Goal: Transaction & Acquisition: Purchase product/service

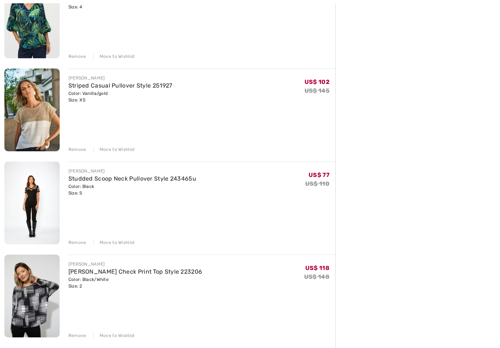
scroll to position [213, 0]
click at [73, 244] on div "Remove" at bounding box center [77, 242] width 18 height 7
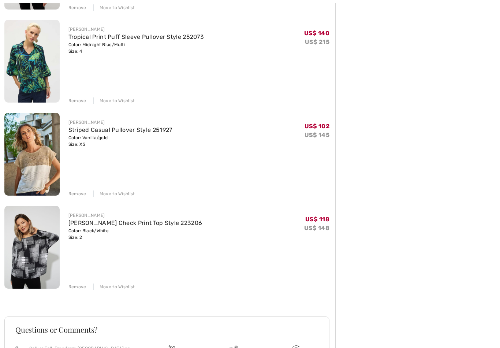
scroll to position [169, 0]
click at [79, 287] on div "Remove" at bounding box center [77, 286] width 18 height 7
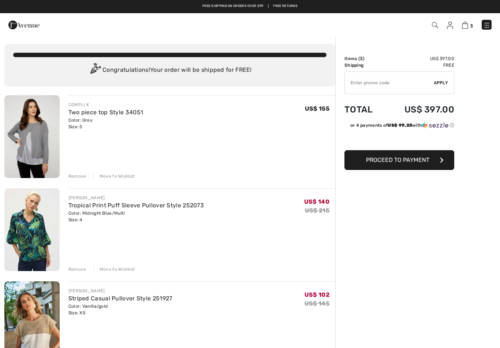
scroll to position [0, 0]
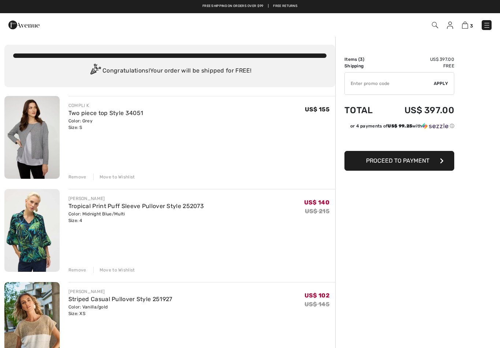
click at [488, 23] on img at bounding box center [486, 25] width 7 height 7
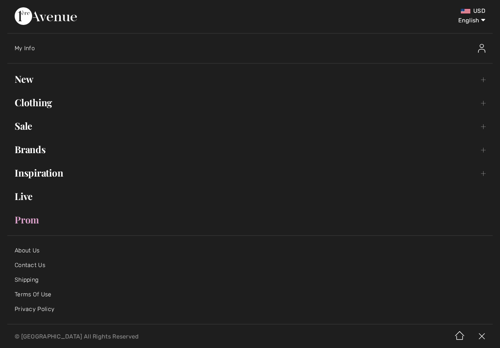
click at [32, 102] on link "Clothing Toggle submenu" at bounding box center [249, 102] width 485 height 16
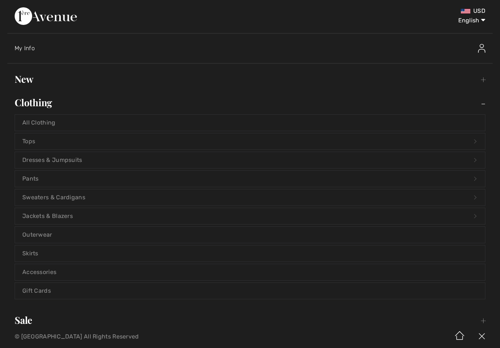
click at [61, 176] on link "Pants Open submenu" at bounding box center [250, 179] width 470 height 16
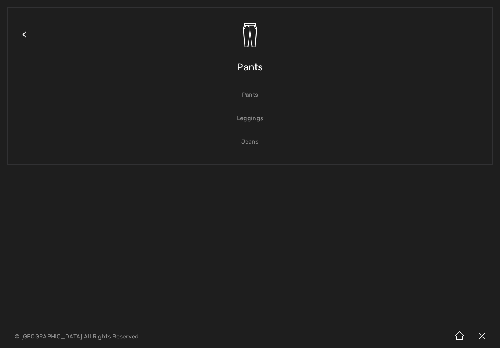
click at [252, 140] on link "Jeans" at bounding box center [250, 142] width 470 height 16
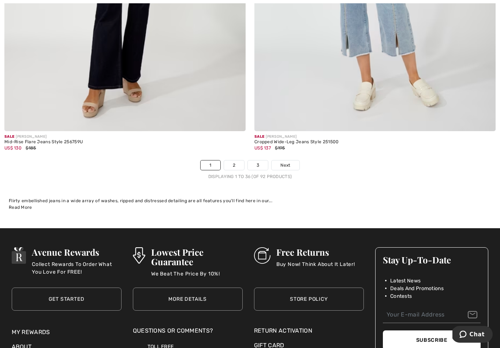
scroll to position [7116, 0]
click at [239, 160] on link "2" at bounding box center [234, 165] width 20 height 10
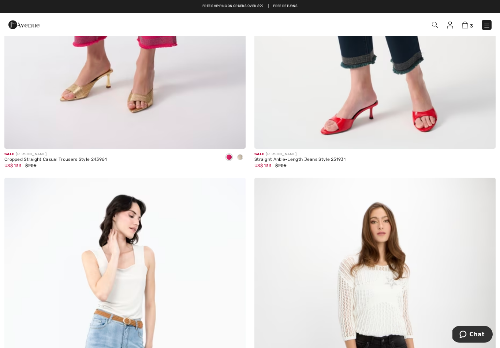
scroll to position [6316, 0]
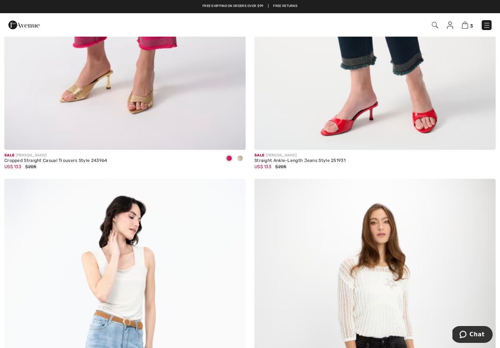
click at [239, 155] on span at bounding box center [240, 158] width 6 height 6
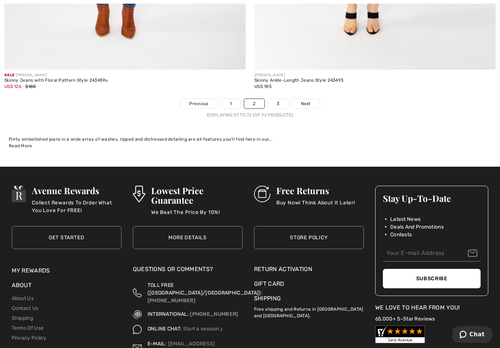
scroll to position [7206, 0]
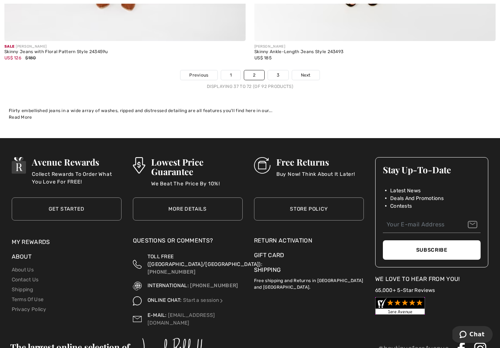
click at [279, 71] on link "3" at bounding box center [278, 75] width 20 height 10
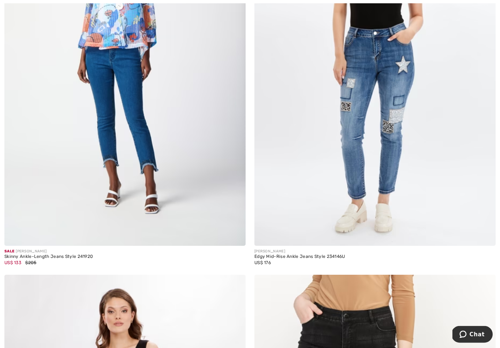
scroll to position [3019, 0]
click at [96, 204] on img at bounding box center [124, 65] width 241 height 362
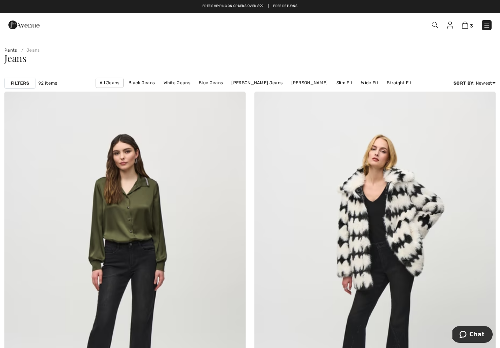
click at [11, 49] on link "Pants" at bounding box center [10, 50] width 13 height 5
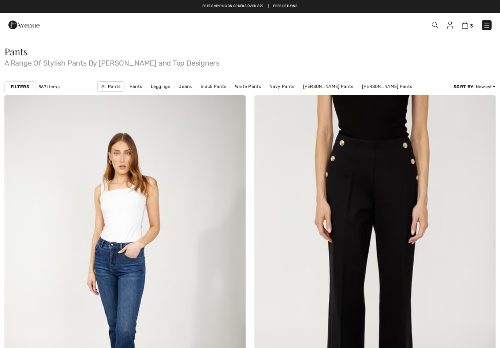
checkbox input "true"
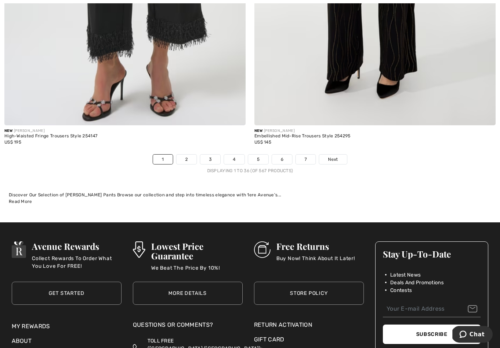
scroll to position [7125, 0]
click at [185, 154] on link "2" at bounding box center [186, 159] width 20 height 10
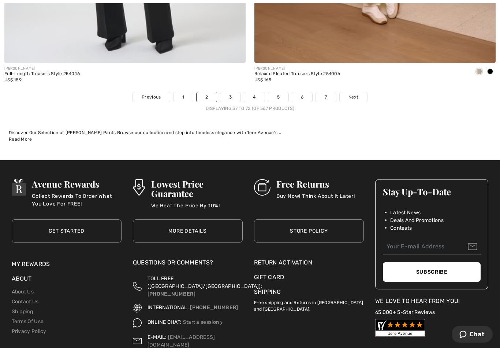
scroll to position [7188, 0]
click at [233, 94] on link "3" at bounding box center [230, 97] width 20 height 10
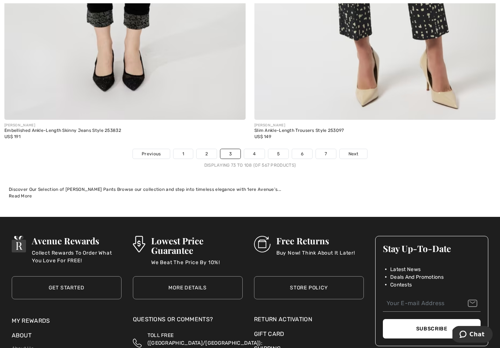
scroll to position [7131, 0]
click at [255, 149] on link "4" at bounding box center [254, 154] width 20 height 10
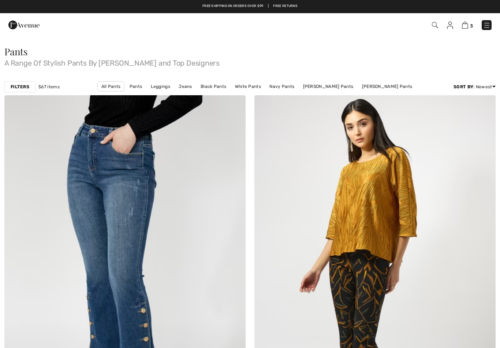
checkbox input "true"
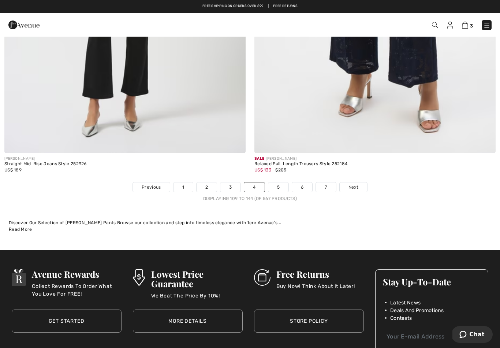
scroll to position [7098, 0]
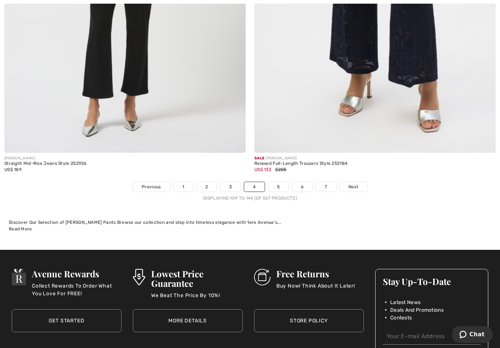
click at [278, 182] on link "5" at bounding box center [278, 187] width 20 height 10
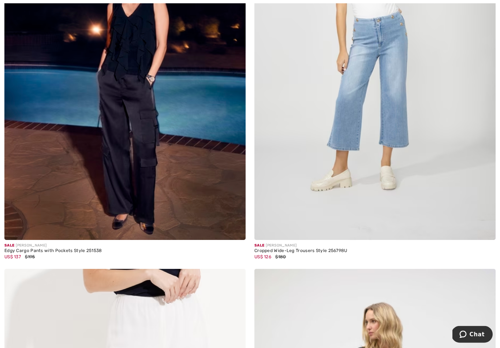
scroll to position [6230, 0]
click at [93, 202] on img at bounding box center [124, 59] width 241 height 362
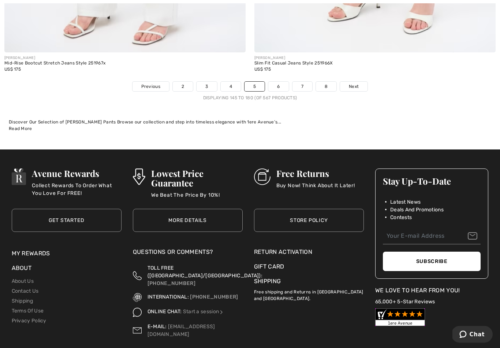
scroll to position [7197, 0]
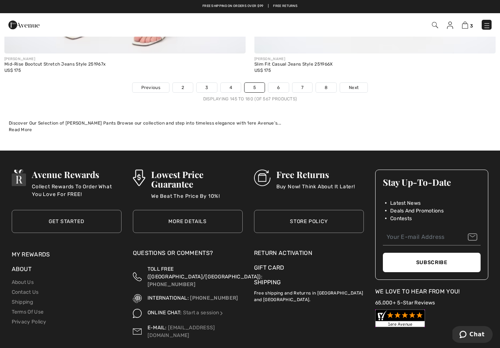
click at [280, 83] on link "6" at bounding box center [278, 88] width 20 height 10
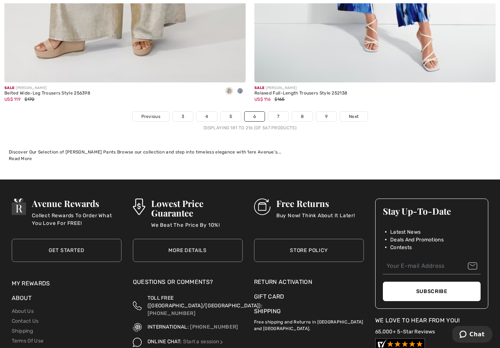
scroll to position [7168, 0]
click at [279, 112] on link "7" at bounding box center [278, 117] width 20 height 10
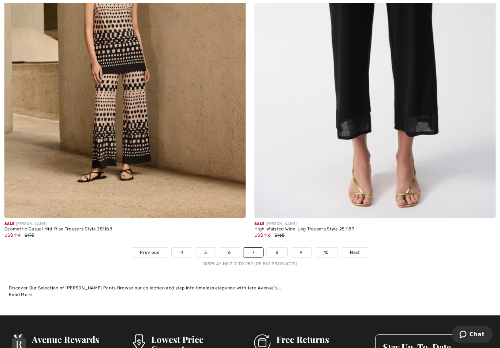
scroll to position [7032, 0]
click at [278, 247] on link "8" at bounding box center [277, 252] width 20 height 10
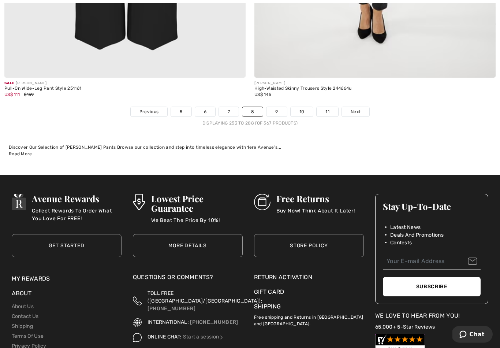
scroll to position [7173, 0]
click at [280, 107] on link "9" at bounding box center [276, 112] width 20 height 10
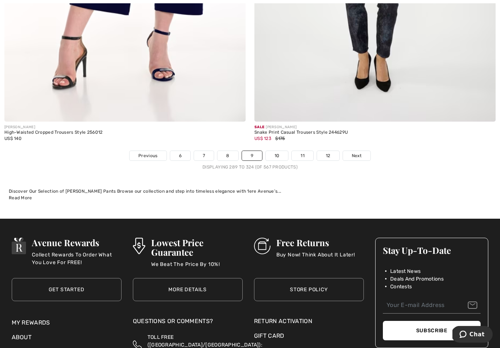
scroll to position [7129, 0]
click at [279, 151] on link "10" at bounding box center [277, 156] width 23 height 10
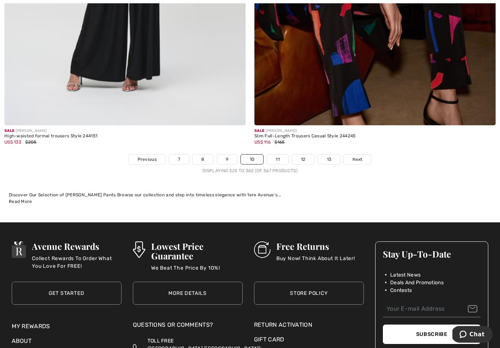
scroll to position [7125, 0]
click at [280, 154] on link "11" at bounding box center [278, 159] width 22 height 10
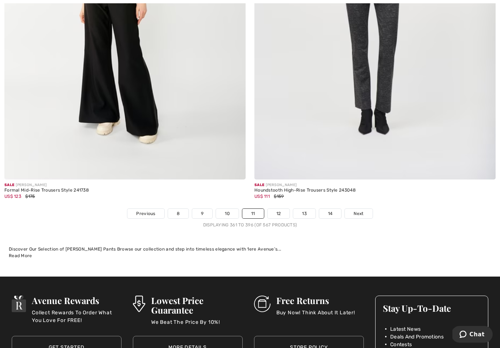
scroll to position [7071, 0]
click at [277, 209] on link "12" at bounding box center [279, 214] width 22 height 10
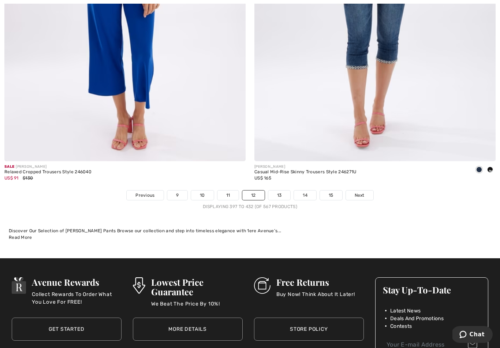
scroll to position [7091, 0]
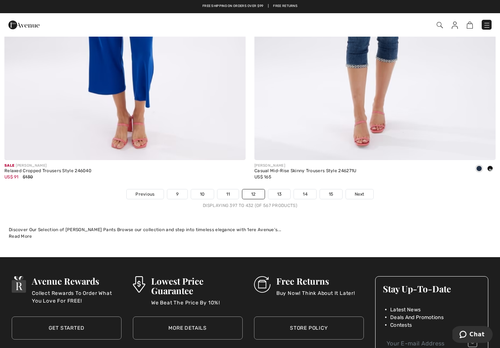
click at [281, 189] on link "13" at bounding box center [279, 194] width 22 height 10
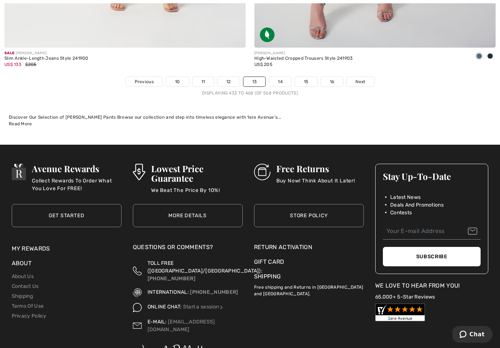
scroll to position [7203, 0]
click at [280, 77] on link "14" at bounding box center [280, 82] width 22 height 10
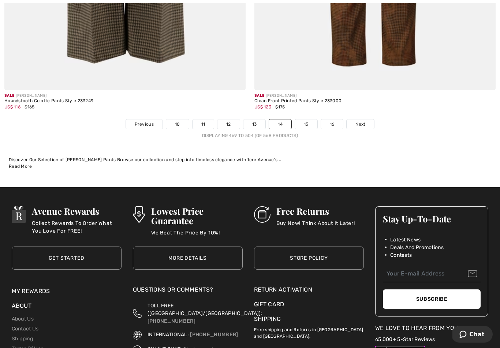
scroll to position [7161, 0]
click at [307, 119] on link "15" at bounding box center [306, 124] width 22 height 10
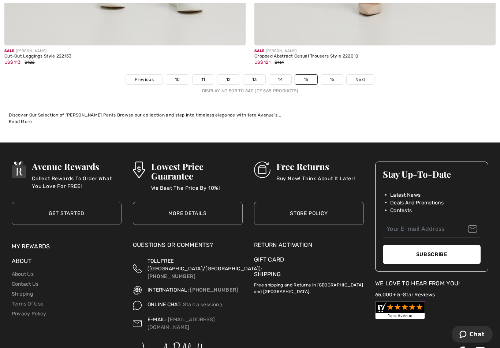
scroll to position [7206, 0]
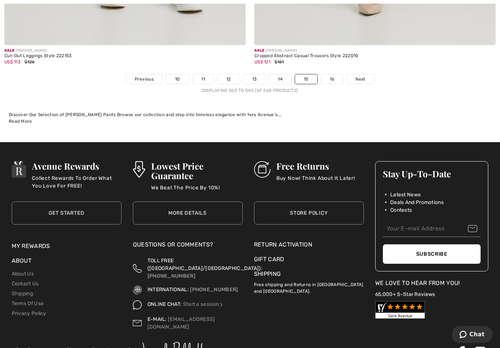
click at [331, 74] on link "16" at bounding box center [332, 79] width 22 height 10
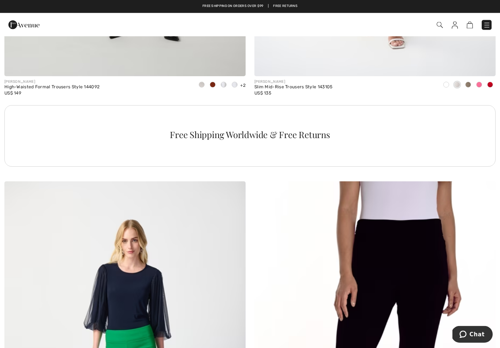
scroll to position [4742, 0]
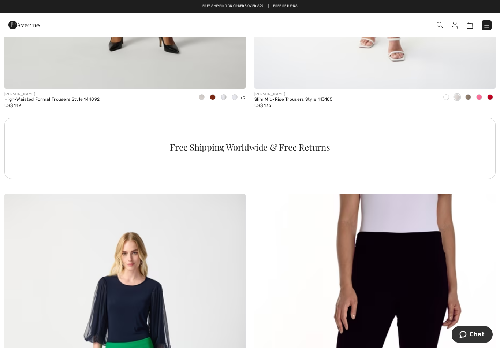
click at [484, 23] on img at bounding box center [486, 25] width 7 height 7
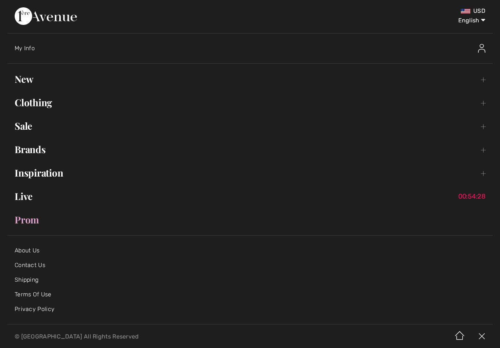
click at [39, 102] on link "Clothing Toggle submenu" at bounding box center [249, 102] width 485 height 16
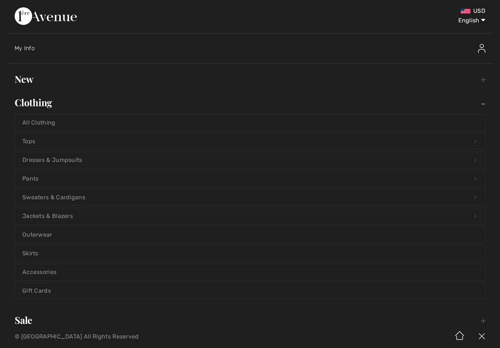
click at [70, 212] on link "Jackets & Blazers Open submenu" at bounding box center [250, 216] width 470 height 16
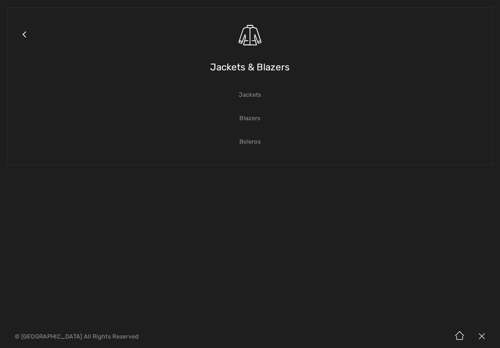
click at [262, 71] on span "Jackets & Blazers" at bounding box center [249, 67] width 79 height 26
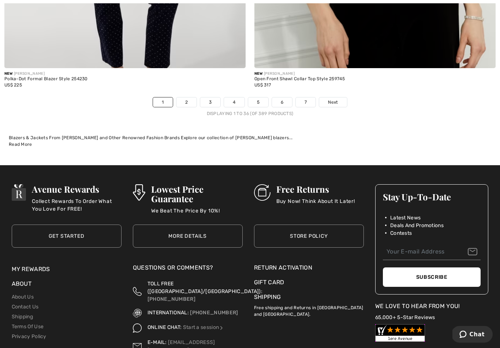
scroll to position [7183, 0]
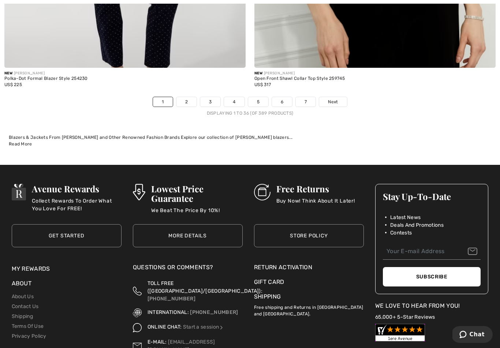
click at [189, 97] on link "2" at bounding box center [186, 102] width 20 height 10
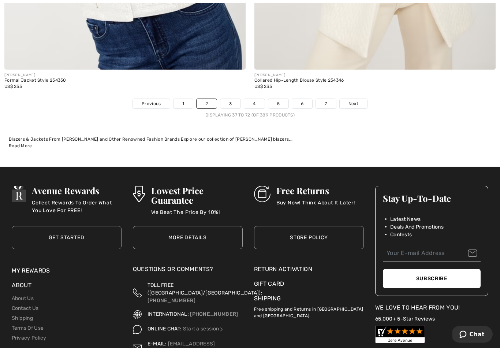
scroll to position [7181, 0]
click at [232, 101] on link "3" at bounding box center [230, 104] width 20 height 10
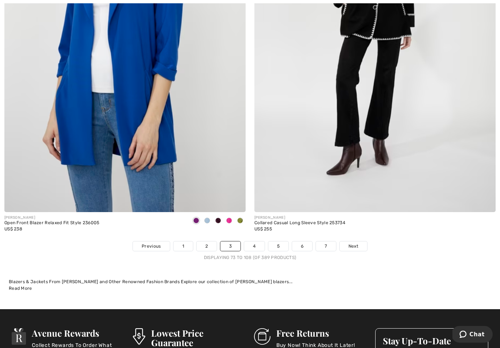
scroll to position [7039, 0]
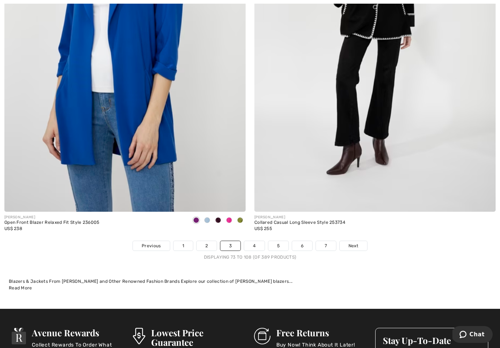
click at [255, 241] on link "4" at bounding box center [254, 246] width 20 height 10
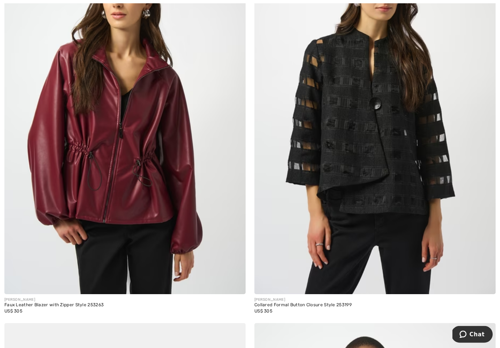
scroll to position [5394, 0]
click at [124, 212] on img at bounding box center [124, 113] width 241 height 362
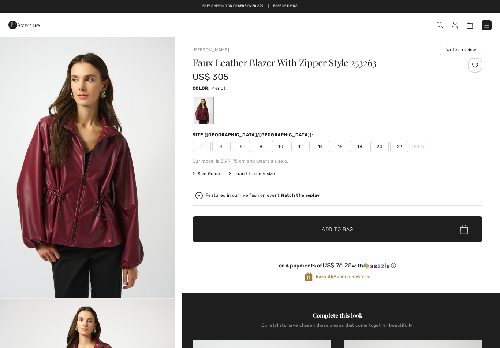
checkbox input "true"
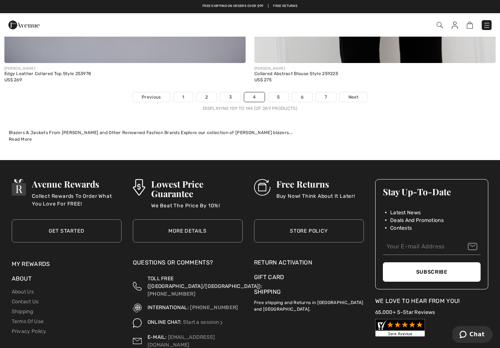
scroll to position [7177, 0]
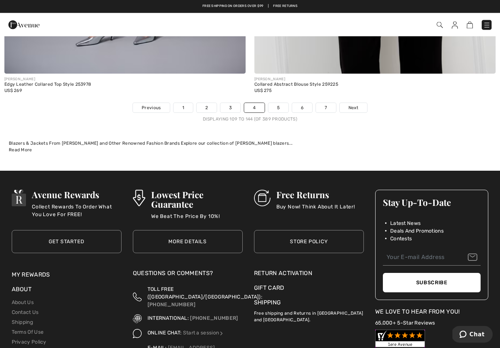
click at [280, 103] on link "5" at bounding box center [278, 108] width 20 height 10
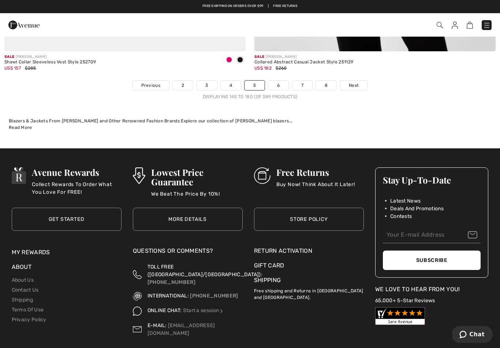
scroll to position [7193, 0]
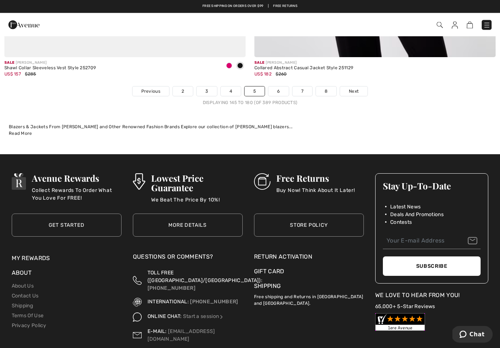
click at [281, 87] on link "6" at bounding box center [278, 92] width 20 height 10
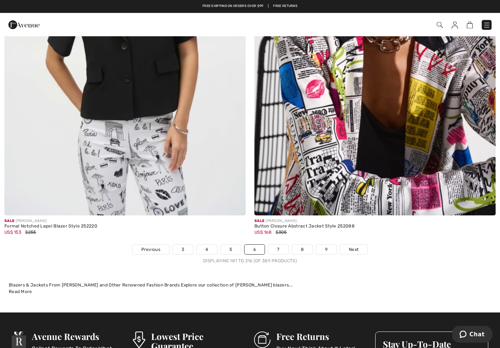
scroll to position [7035, 0]
click at [279, 245] on link "7" at bounding box center [278, 250] width 20 height 10
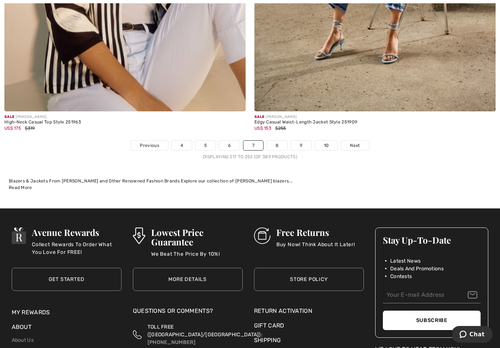
scroll to position [7139, 0]
click at [279, 141] on link "8" at bounding box center [277, 146] width 20 height 10
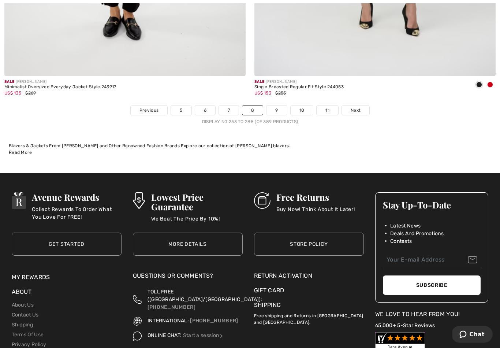
scroll to position [7175, 0]
click at [281, 105] on link "9" at bounding box center [276, 110] width 20 height 10
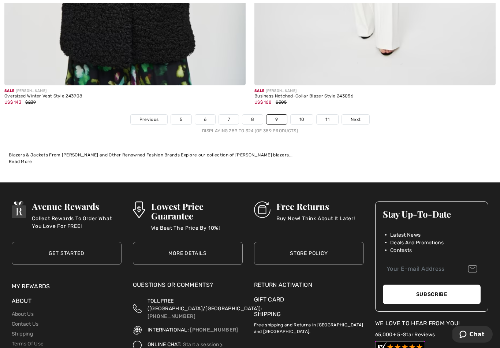
scroll to position [7165, 0]
click at [301, 115] on link "10" at bounding box center [302, 120] width 23 height 10
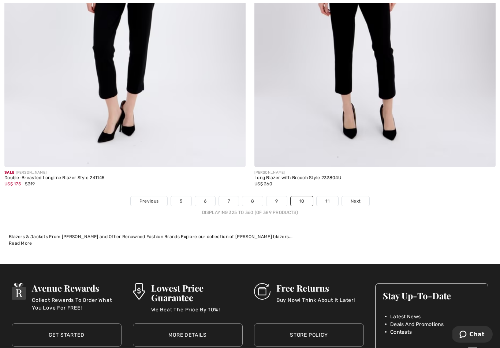
scroll to position [7085, 0]
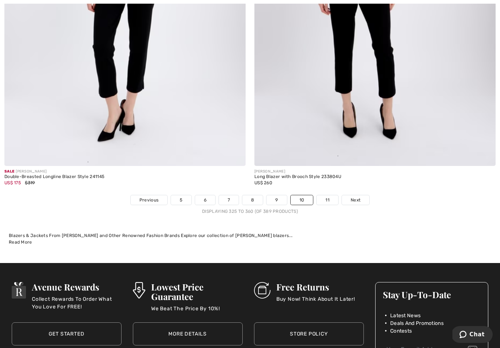
click at [326, 195] on link "11" at bounding box center [328, 200] width 22 height 10
